Goal: Task Accomplishment & Management: Use online tool/utility

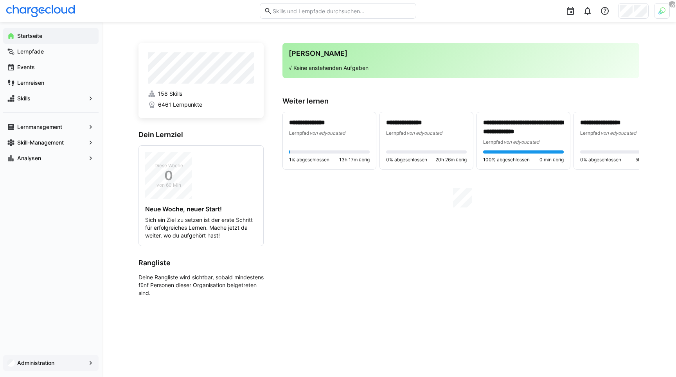
click at [0, 0] on app-navigation-label "Administration" at bounding box center [0, 0] width 0 height 0
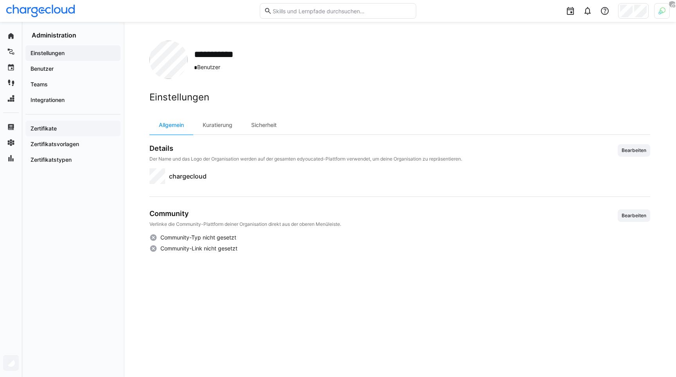
click at [51, 136] on div "Zertifikate" at bounding box center [72, 129] width 95 height 16
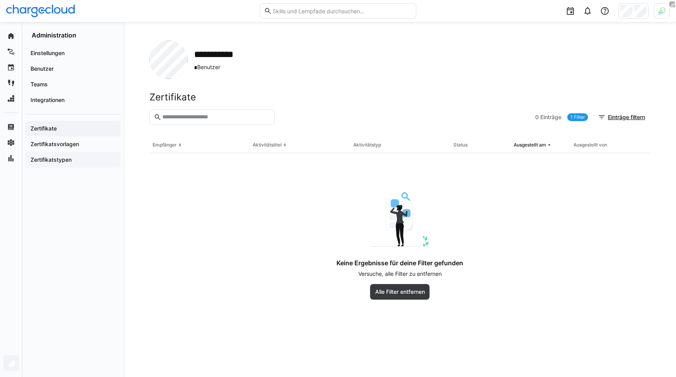
click at [46, 164] on div "Zertifikatstypen" at bounding box center [72, 160] width 95 height 16
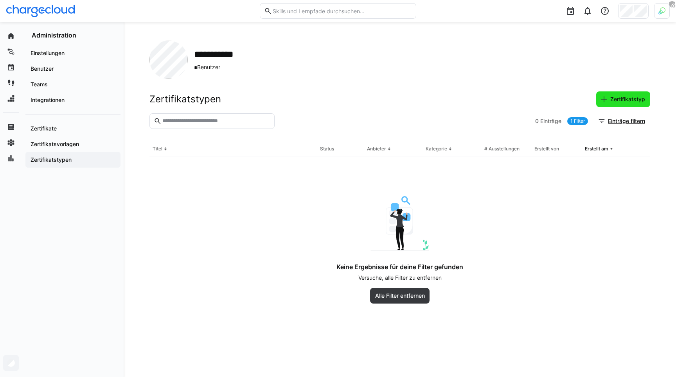
click at [633, 98] on span "Zertifikatstyp" at bounding box center [627, 99] width 37 height 8
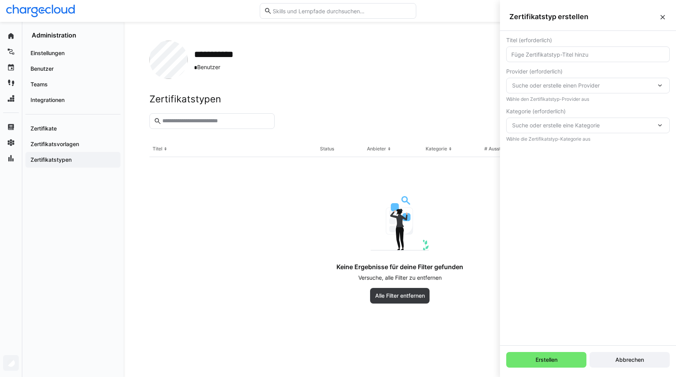
click at [660, 21] on div "Zertifikatstyp erstellen" at bounding box center [588, 17] width 176 height 28
